Goal: Task Accomplishment & Management: Manage account settings

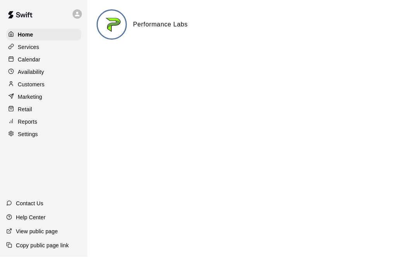
click at [36, 60] on p "Calendar" at bounding box center [29, 60] width 23 height 8
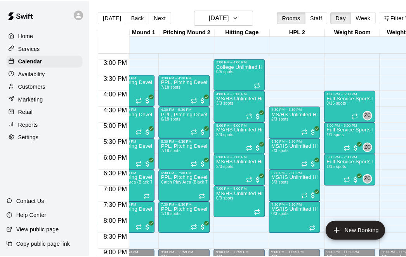
scroll to position [460, 188]
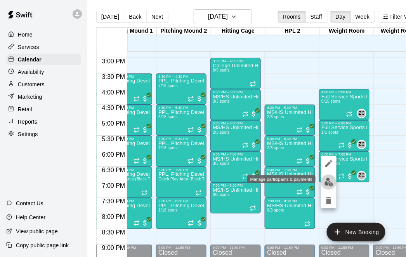
click at [325, 181] on img "edit" at bounding box center [329, 181] width 9 height 9
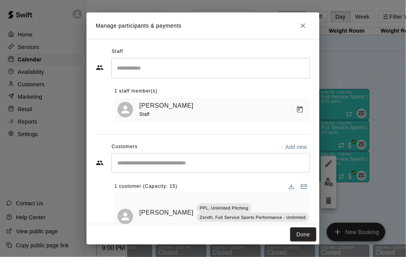
scroll to position [28, 0]
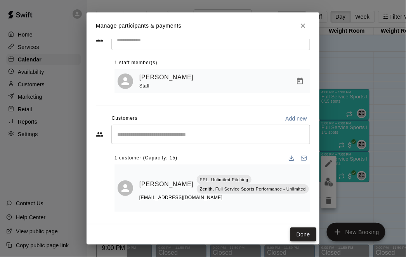
click at [300, 234] on button "Done" at bounding box center [303, 234] width 26 height 14
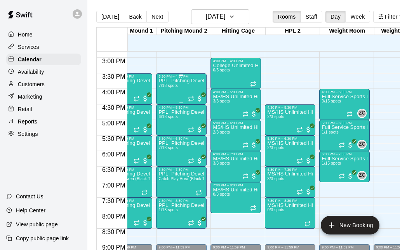
click at [179, 99] on div "PPL, Pitching Development Session 7/18 spots" at bounding box center [181, 203] width 46 height 250
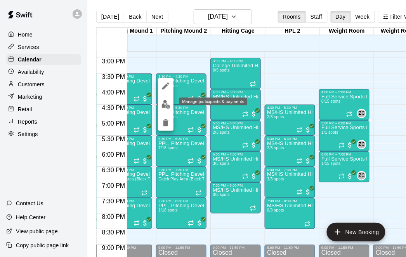
click at [169, 104] on img "edit" at bounding box center [166, 104] width 9 height 9
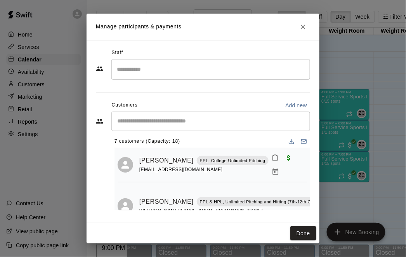
scroll to position [0, 0]
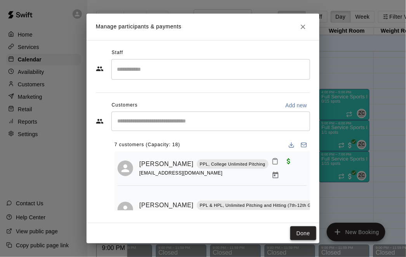
click at [298, 237] on button "Done" at bounding box center [303, 233] width 26 height 14
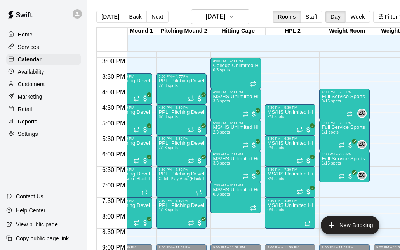
click at [169, 94] on div "PPL, Pitching Development Session 7/18 spots" at bounding box center [181, 203] width 46 height 250
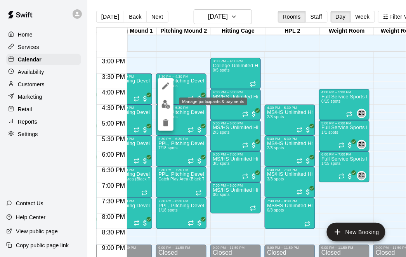
click at [166, 107] on img "edit" at bounding box center [166, 104] width 9 height 9
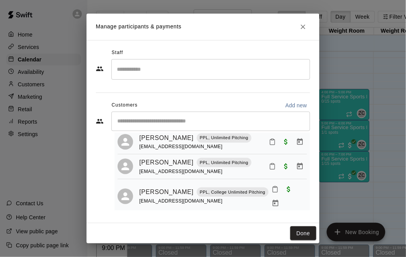
scroll to position [202, 0]
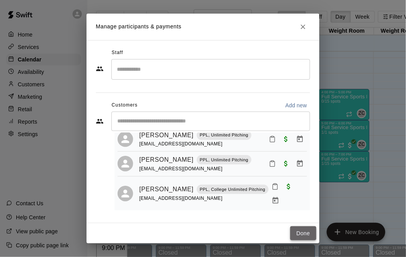
click at [303, 232] on button "Done" at bounding box center [303, 233] width 26 height 14
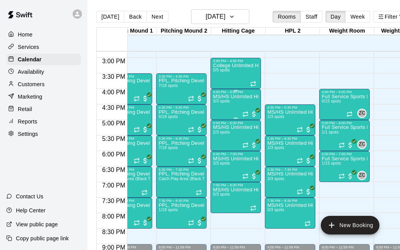
click at [221, 106] on div "MS/HS Unlimited Hitting 3/3 spots" at bounding box center [236, 219] width 46 height 250
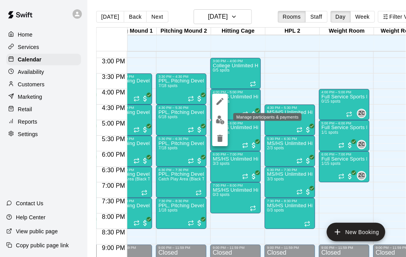
click at [219, 119] on img "edit" at bounding box center [220, 119] width 9 height 9
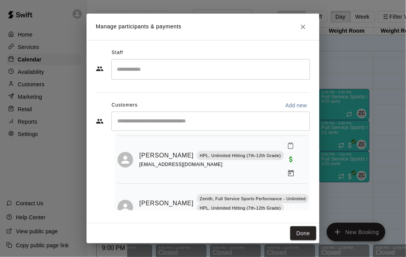
scroll to position [74, 0]
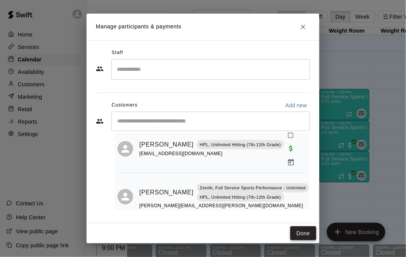
click at [301, 233] on button "Done" at bounding box center [303, 233] width 26 height 14
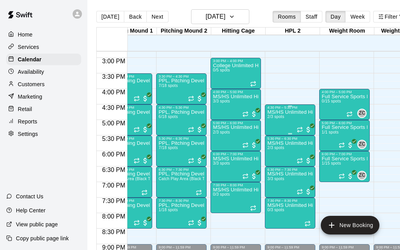
click at [279, 122] on div "MS/HS Unlimited Hitting 2/3 spots" at bounding box center [290, 234] width 46 height 250
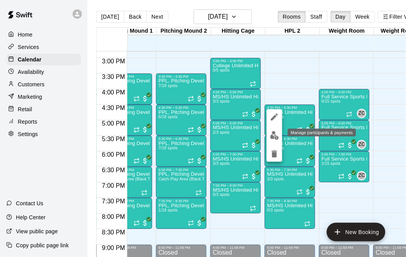
click at [276, 133] on img "edit" at bounding box center [274, 135] width 9 height 9
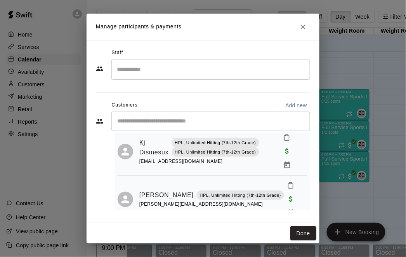
scroll to position [26, 0]
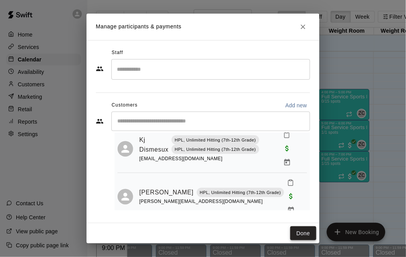
click at [297, 233] on button "Done" at bounding box center [303, 233] width 26 height 14
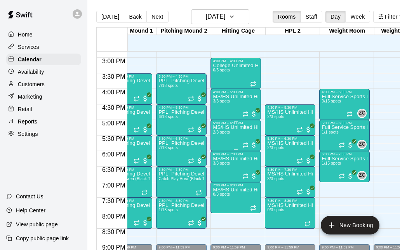
click at [223, 137] on div "MS/HS Unlimited Hitting 2/3 spots" at bounding box center [236, 250] width 46 height 250
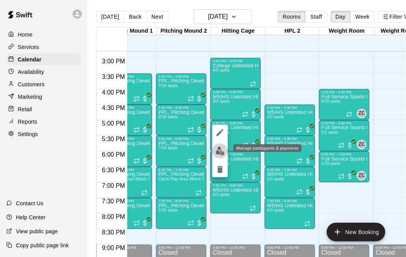
click at [222, 154] on img "edit" at bounding box center [220, 150] width 9 height 9
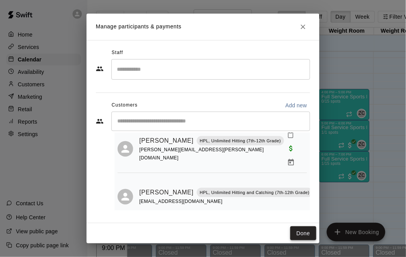
click at [306, 234] on button "Done" at bounding box center [303, 233] width 26 height 14
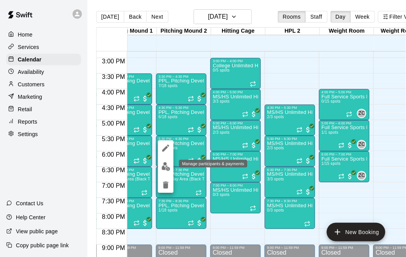
click at [166, 168] on img "edit" at bounding box center [166, 166] width 9 height 9
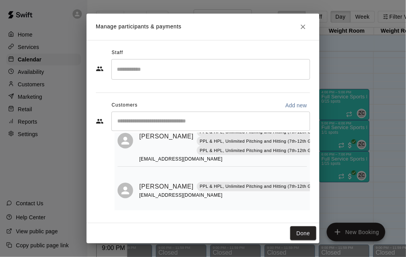
scroll to position [219, 0]
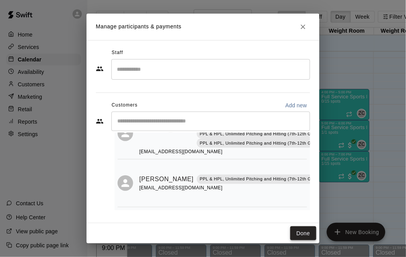
click at [303, 227] on button "Done" at bounding box center [303, 233] width 26 height 14
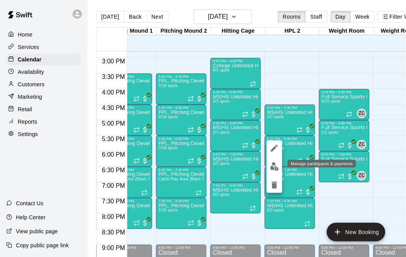
click at [276, 162] on img "edit" at bounding box center [274, 166] width 9 height 9
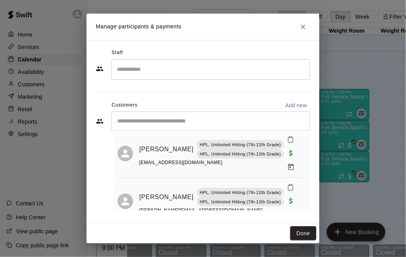
scroll to position [39, 0]
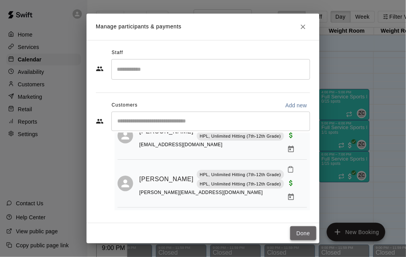
click at [304, 234] on button "Done" at bounding box center [303, 233] width 26 height 14
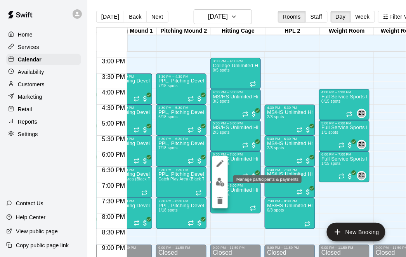
click at [222, 181] on img "edit" at bounding box center [220, 181] width 9 height 9
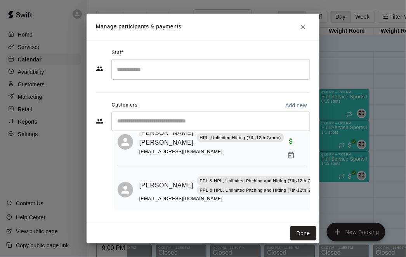
scroll to position [0, 0]
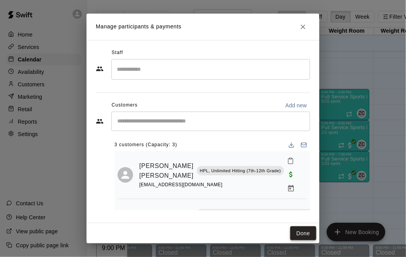
click at [296, 231] on button "Done" at bounding box center [303, 233] width 26 height 14
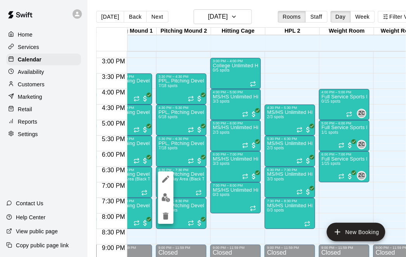
click at [239, 228] on div at bounding box center [203, 128] width 406 height 257
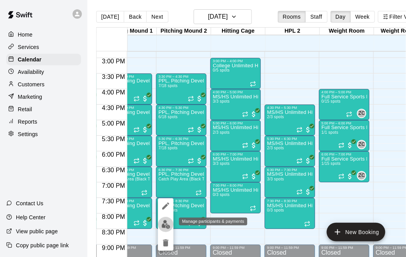
click at [164, 222] on img "edit" at bounding box center [166, 224] width 9 height 9
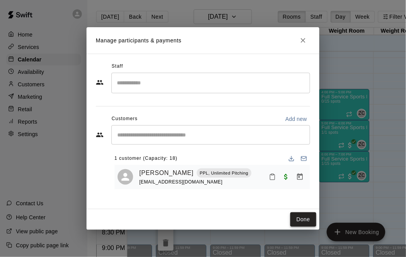
click at [297, 223] on button "Done" at bounding box center [303, 219] width 26 height 14
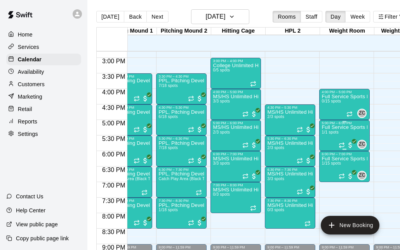
click at [337, 137] on div "Full Service Sports Performance 1/1 spots" at bounding box center [344, 250] width 46 height 250
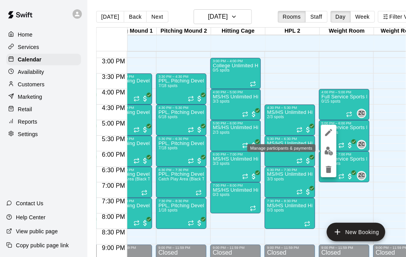
click at [327, 153] on img "edit" at bounding box center [329, 150] width 9 height 9
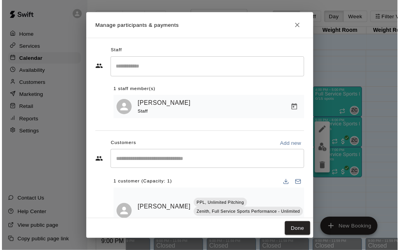
scroll to position [28, 0]
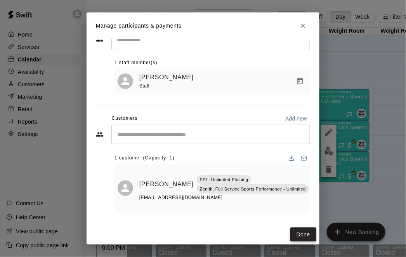
click at [301, 236] on button "Done" at bounding box center [303, 234] width 26 height 14
